Goal: Browse casually: Explore the website without a specific task or goal

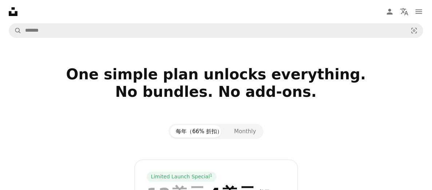
scroll to position [97, 0]
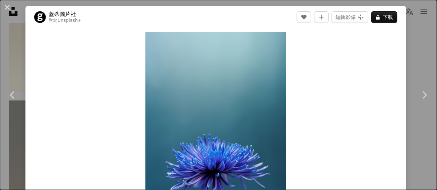
scroll to position [2514, 0]
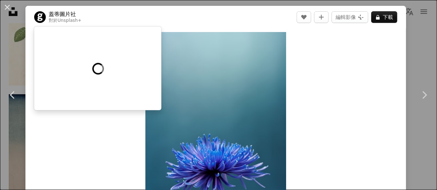
click at [68, 23] on font "Unsplash+" at bounding box center [69, 20] width 24 height 5
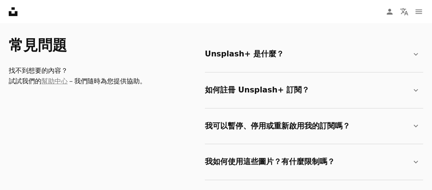
scroll to position [1260, 0]
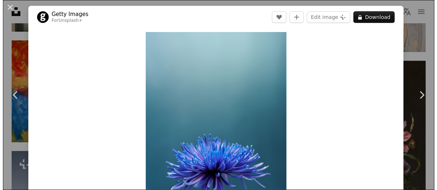
scroll to position [2514, 0]
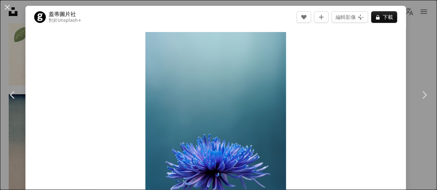
click at [67, 12] on font "蓋蒂圖片社" at bounding box center [62, 14] width 27 height 7
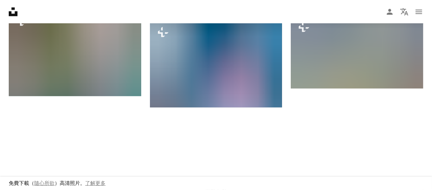
scroll to position [873, 0]
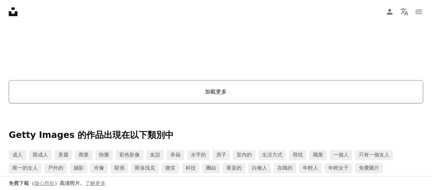
click at [213, 94] on font "加載更多" at bounding box center [216, 91] width 22 height 7
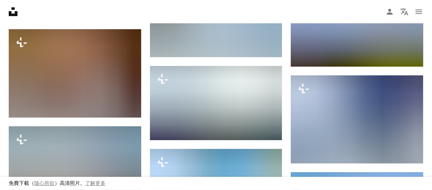
scroll to position [2424, 0]
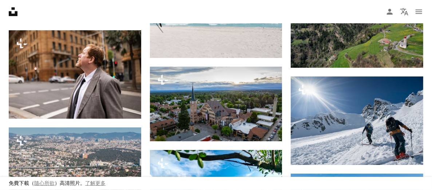
click at [14, 15] on icon at bounding box center [13, 11] width 9 height 9
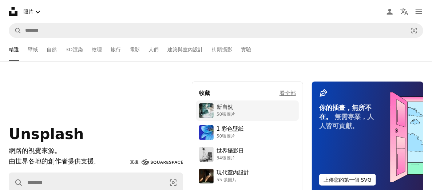
click at [226, 108] on font "新自然" at bounding box center [224, 107] width 16 height 7
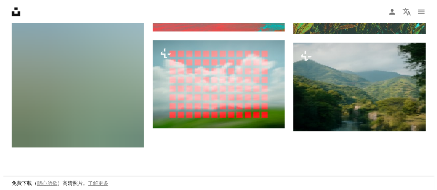
scroll to position [776, 0]
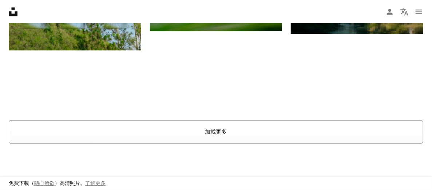
click at [213, 131] on font "加載更多" at bounding box center [216, 131] width 22 height 7
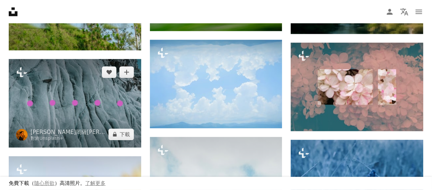
click at [116, 93] on img at bounding box center [75, 103] width 132 height 88
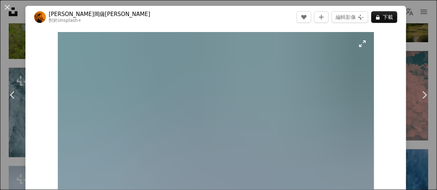
scroll to position [97, 0]
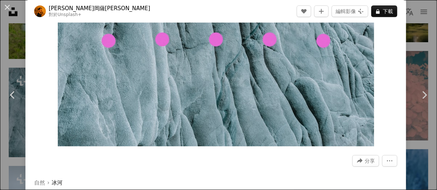
click at [32, 84] on div "Zoom in" at bounding box center [215, 41] width 381 height 218
click at [7, 84] on link "Chevron left" at bounding box center [12, 95] width 25 height 70
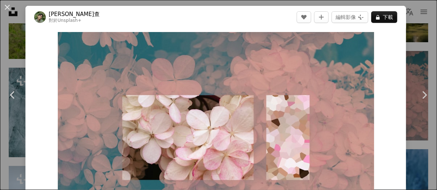
click at [9, 38] on div "An X shape Chevron left Chevron right [PERSON_NAME]查 對於 Unsplash+ A heart A plu…" at bounding box center [218, 95] width 437 height 190
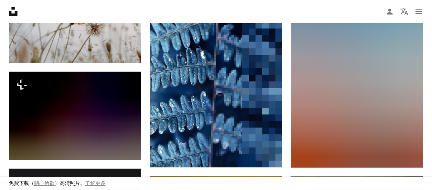
scroll to position [1551, 0]
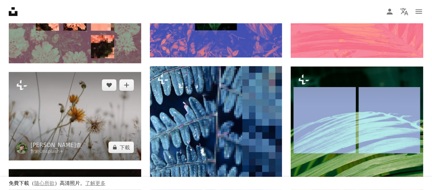
click at [77, 92] on img at bounding box center [75, 116] width 132 height 88
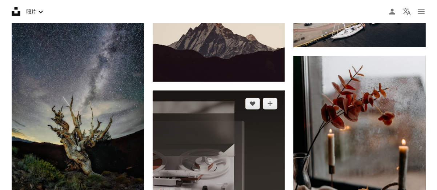
scroll to position [4461, 0]
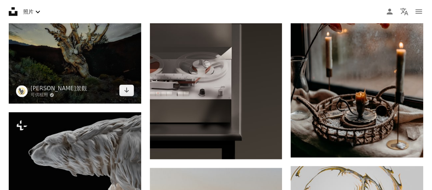
click at [108, 49] on img at bounding box center [75, 4] width 132 height 198
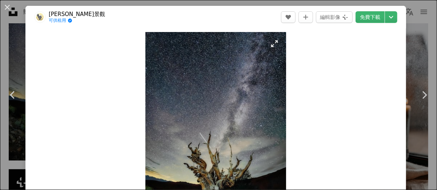
scroll to position [97, 0]
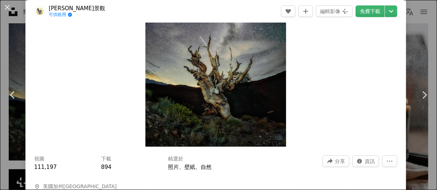
click at [64, 9] on font "[PERSON_NAME]景觀" at bounding box center [77, 8] width 56 height 7
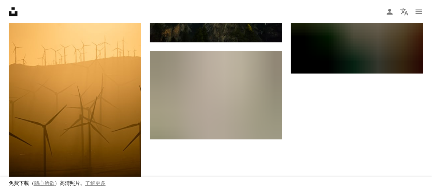
scroll to position [1164, 0]
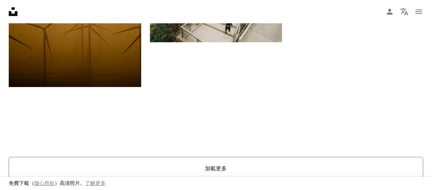
click at [225, 168] on font "加載更多" at bounding box center [216, 168] width 22 height 7
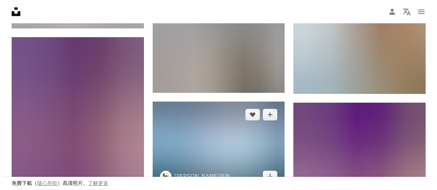
scroll to position [7855, 0]
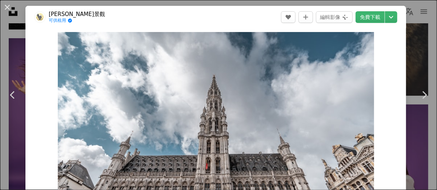
click at [3, 23] on div "An X shape Chevron left Chevron right [PERSON_NAME]景觀 可供租用 A checkmark inside o…" at bounding box center [218, 95] width 437 height 190
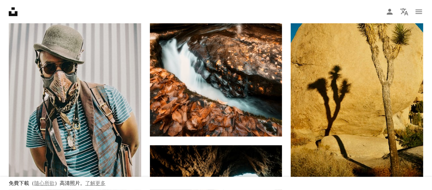
scroll to position [10279, 0]
